Goal: Check status: Check status

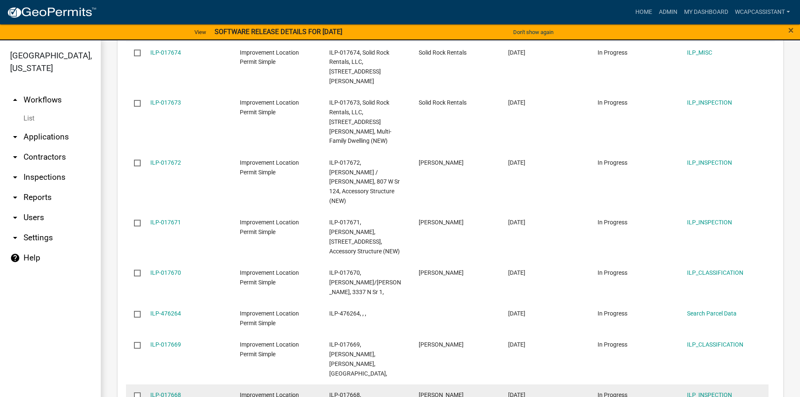
scroll to position [1043, 0]
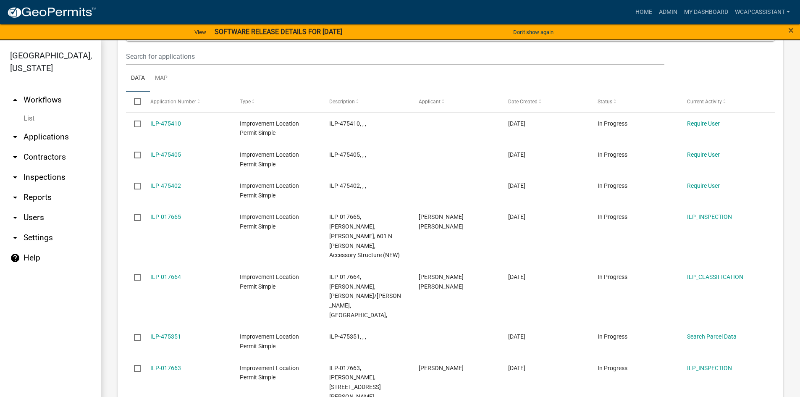
scroll to position [986, 0]
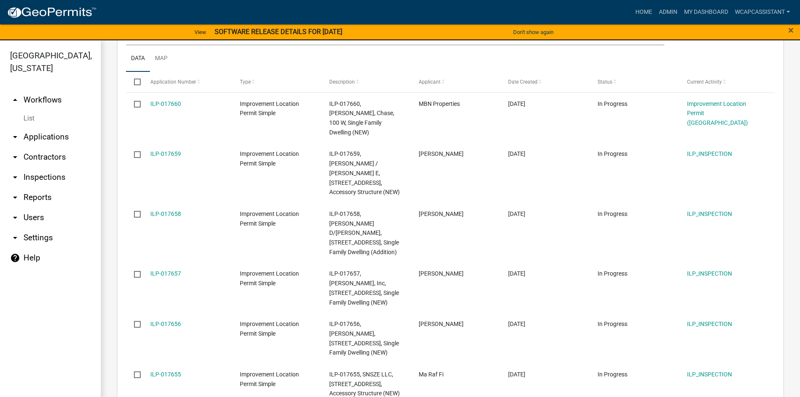
scroll to position [1056, 0]
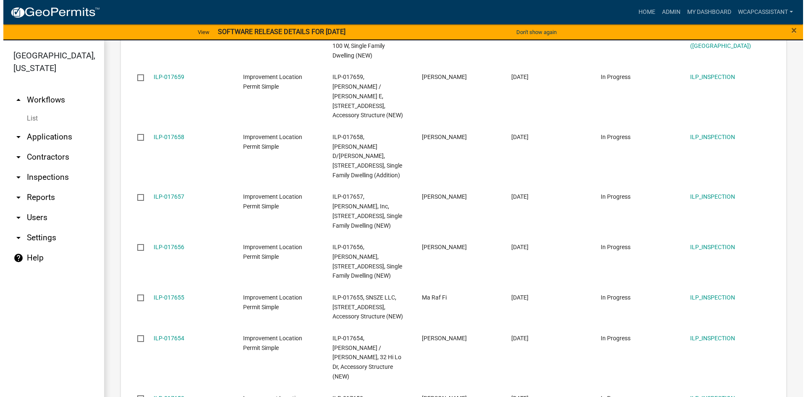
scroll to position [1046, 0]
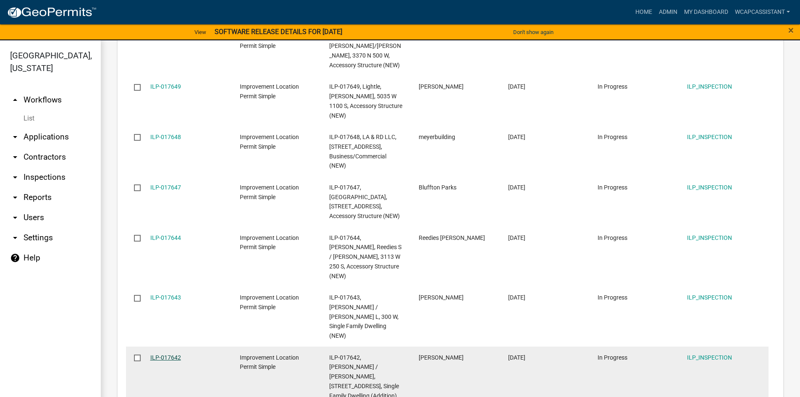
click at [170, 354] on link "ILP-017642" at bounding box center [165, 357] width 31 height 7
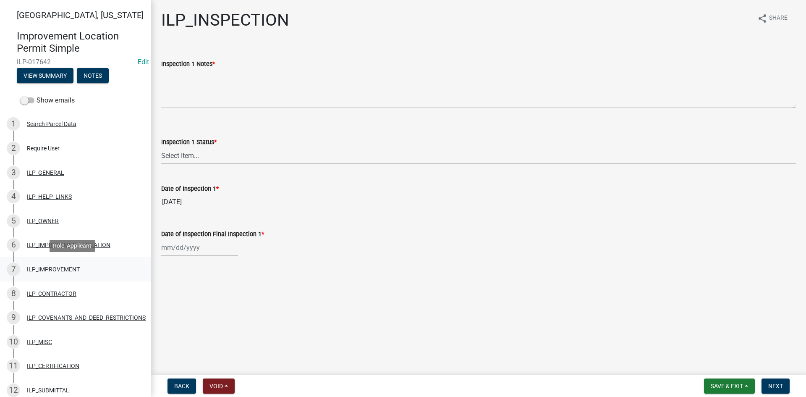
click at [48, 269] on div "ILP_IMPROVEMENT" at bounding box center [53, 269] width 53 height 6
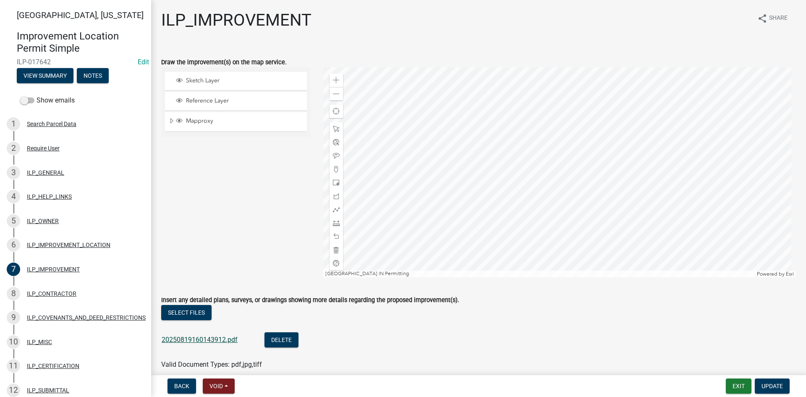
click at [204, 339] on link "20250819160143912.pdf" at bounding box center [200, 339] width 76 height 8
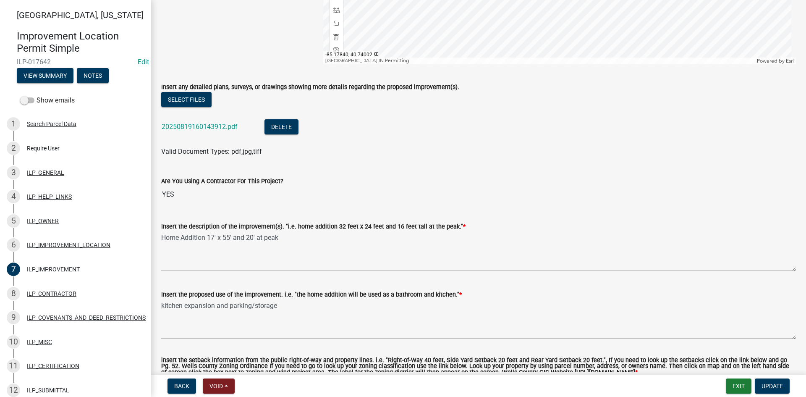
scroll to position [252, 0]
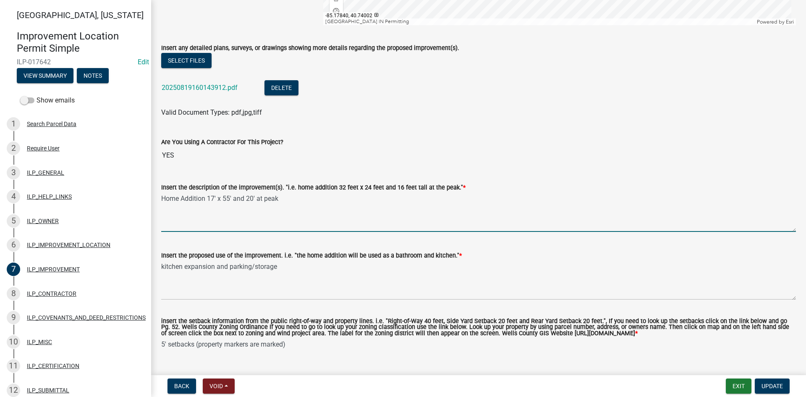
click at [212, 197] on textarea "Home Addition 17' x 55' and 20' at peak" at bounding box center [478, 211] width 635 height 39
type textarea "Home Addition 16' x 57' and 20' at peak"
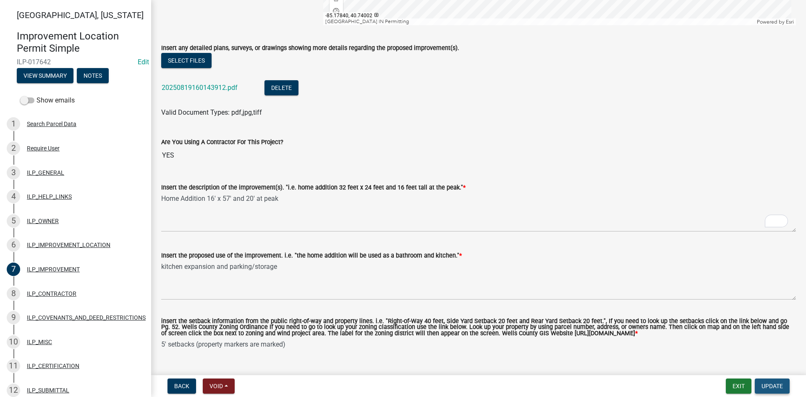
click at [778, 381] on button "Update" at bounding box center [772, 385] width 35 height 15
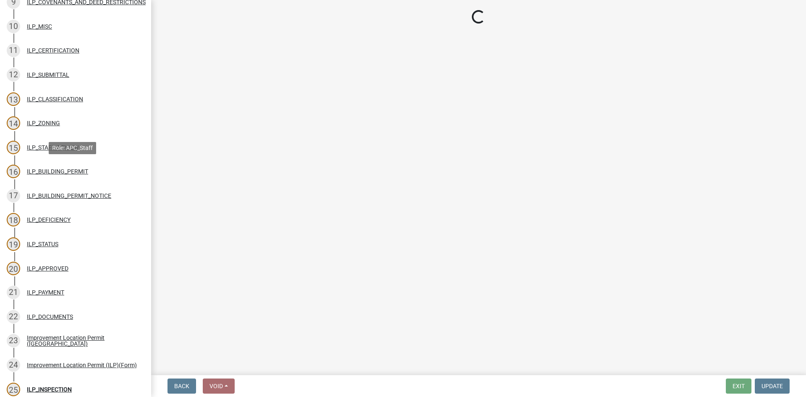
scroll to position [439, 0]
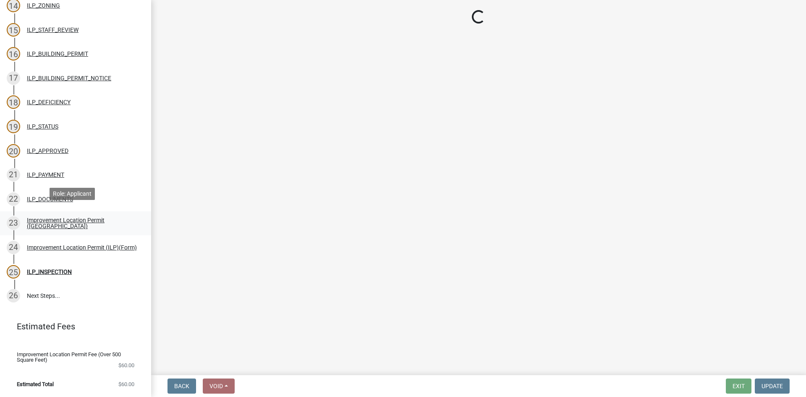
click at [59, 219] on div "Improvement Location Permit ([GEOGRAPHIC_DATA])" at bounding box center [82, 223] width 111 height 12
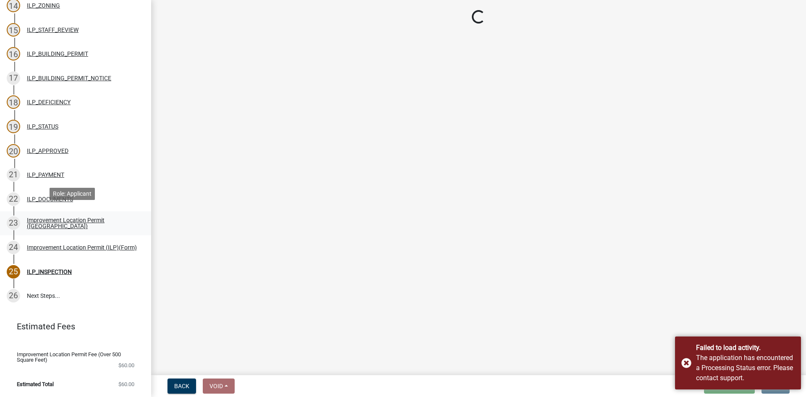
click at [62, 218] on div "Improvement Location Permit ([GEOGRAPHIC_DATA])" at bounding box center [82, 223] width 111 height 12
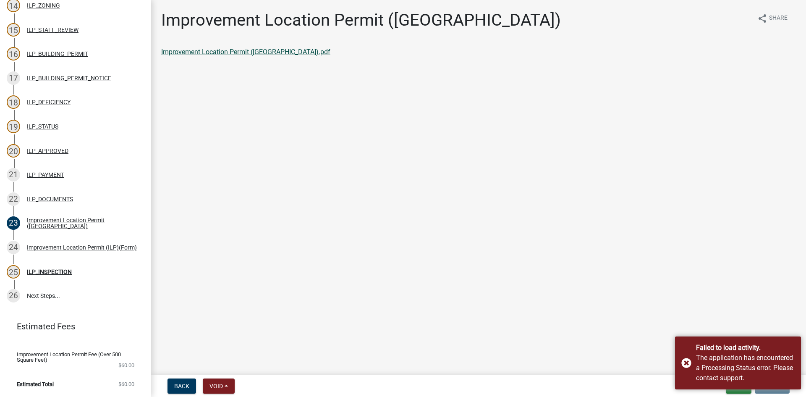
click at [216, 53] on link "Improvement Location Permit ([GEOGRAPHIC_DATA]).pdf" at bounding box center [245, 52] width 169 height 8
click at [66, 244] on div "Improvement Location Permit (ILP)(Form)" at bounding box center [82, 247] width 110 height 6
click at [243, 52] on link "Improvement Location Permit (ILP)(Form).pdf" at bounding box center [229, 52] width 136 height 8
